Goal: Task Accomplishment & Management: Complete application form

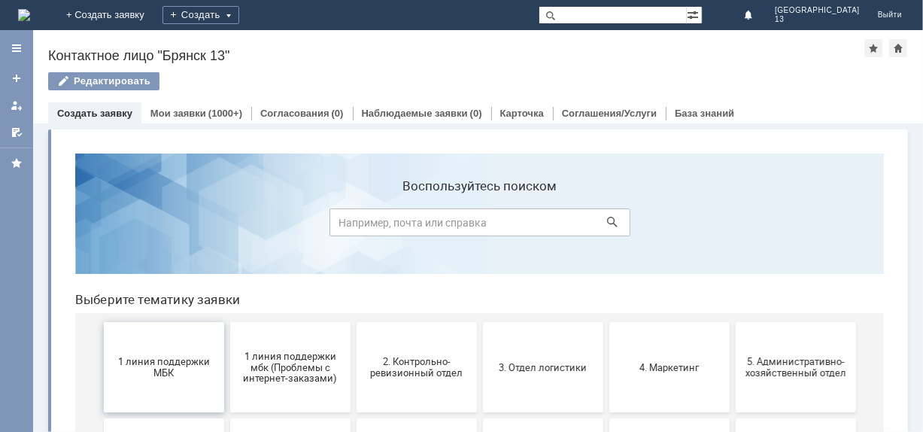
click at [175, 383] on button "1 линия поддержки МБК" at bounding box center [163, 366] width 120 height 90
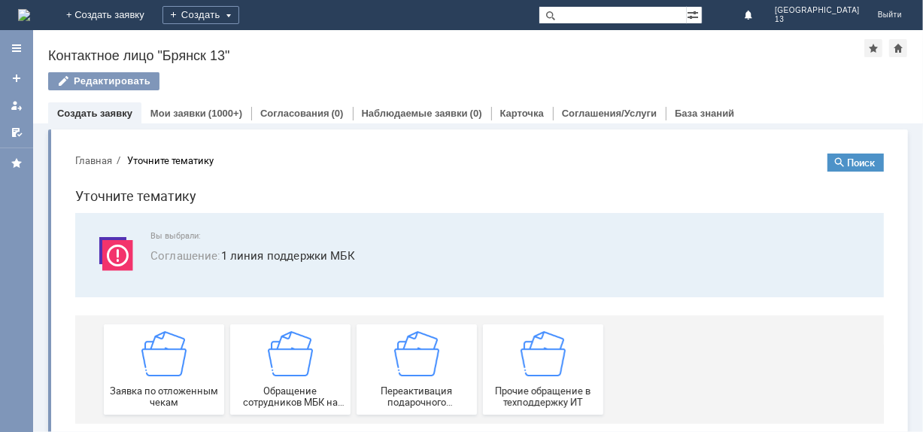
click at [175, 385] on span "Заявка по отложенным чекам" at bounding box center [163, 396] width 111 height 23
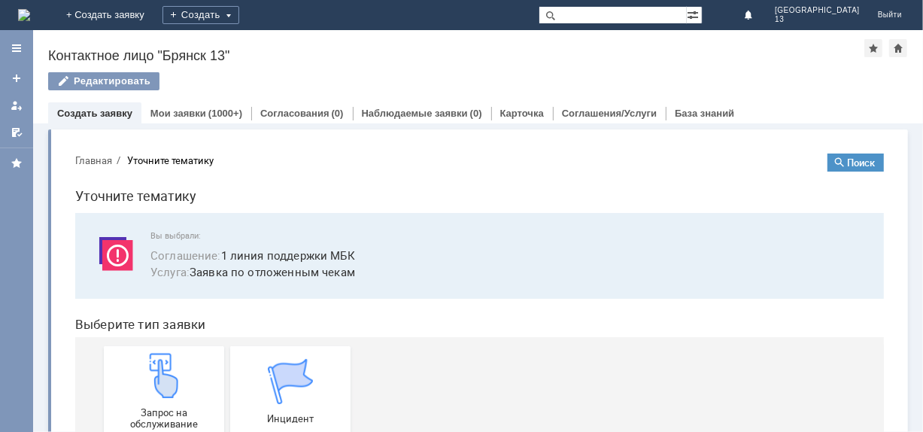
click at [175, 383] on img at bounding box center [163, 374] width 45 height 45
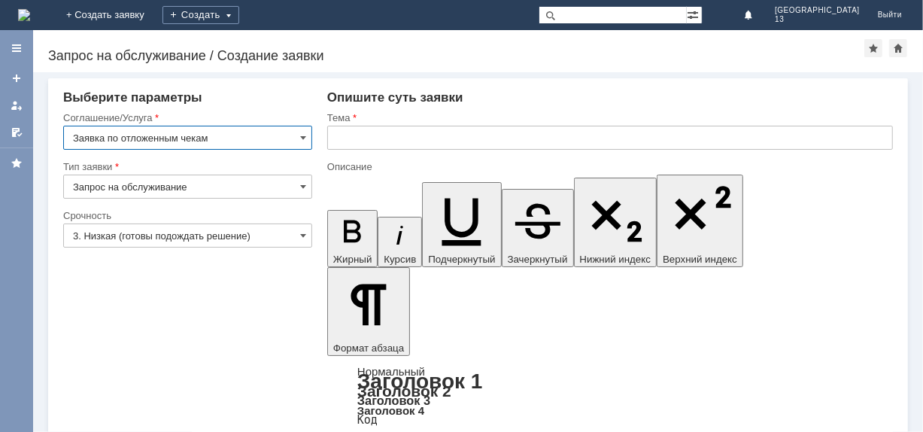
click at [356, 144] on input "text" at bounding box center [610, 138] width 566 height 24
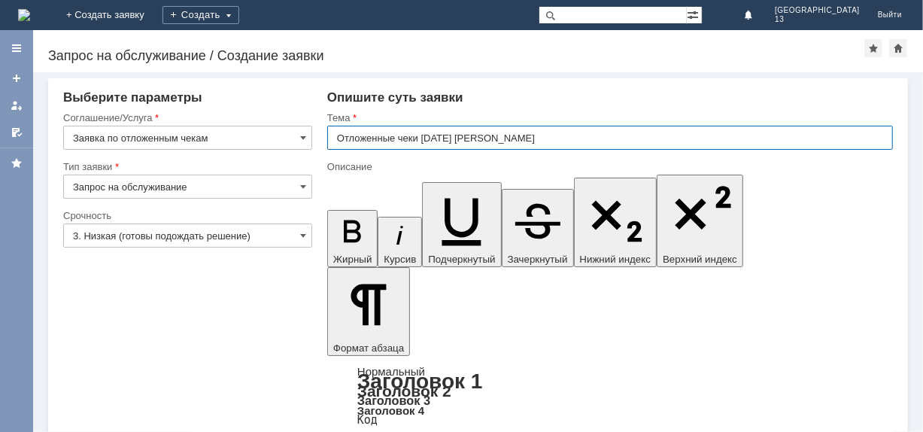
type input "Отложенные чеки [DATE] [PERSON_NAME]"
click at [528, 139] on input "Отложенные чеки [DATE] [PERSON_NAME]" at bounding box center [610, 138] width 566 height 24
click at [568, 90] on div "Опишите суть заявки" at bounding box center [610, 97] width 566 height 15
click at [534, 138] on input "Отложенные чеки [DATE] [PERSON_NAME]" at bounding box center [610, 138] width 566 height 24
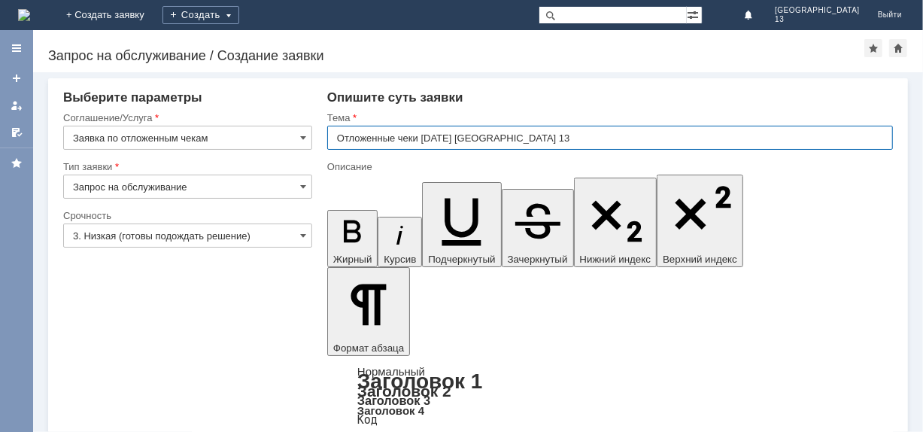
type input "Отложенные чеки [DATE] [GEOGRAPHIC_DATA] 13"
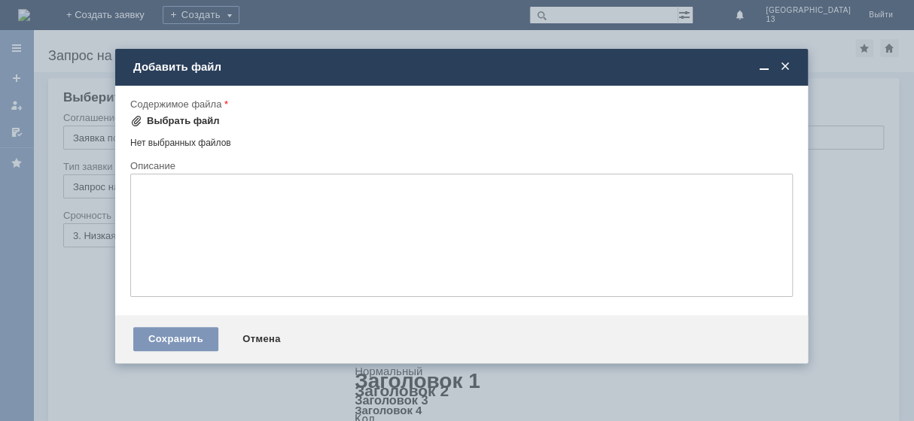
click at [169, 116] on div "Выбрать файл" at bounding box center [183, 121] width 73 height 12
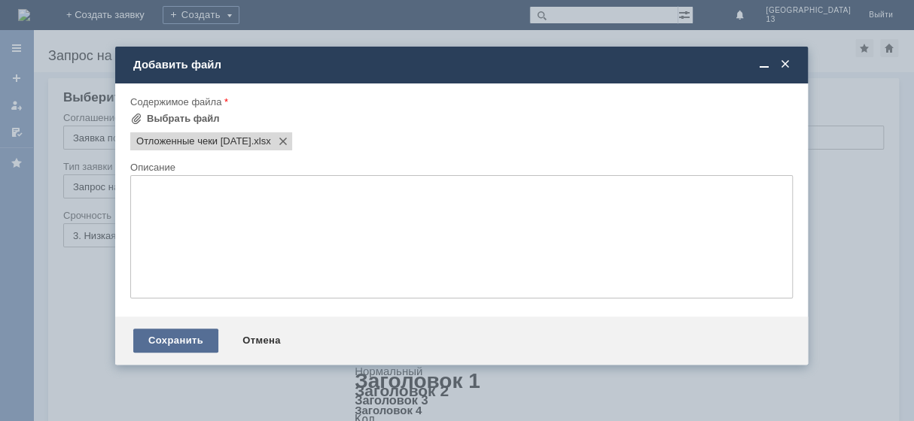
click at [174, 345] on div "Сохранить" at bounding box center [175, 341] width 85 height 24
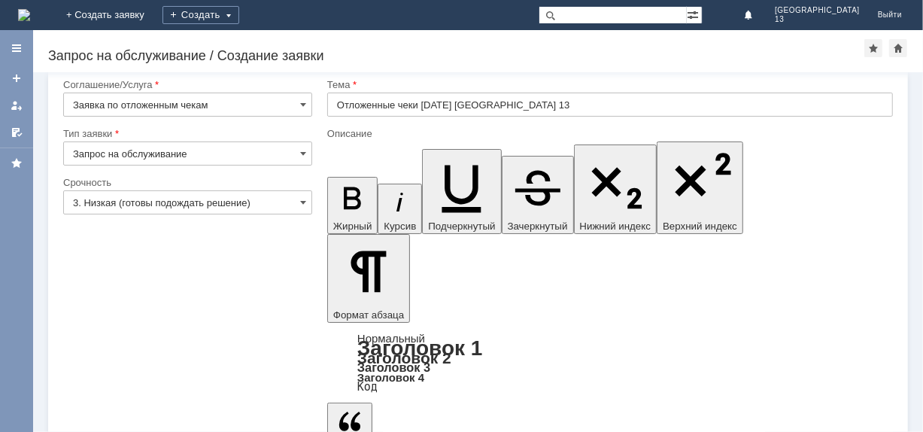
scroll to position [45, 0]
